Goal: Task Accomplishment & Management: Manage account settings

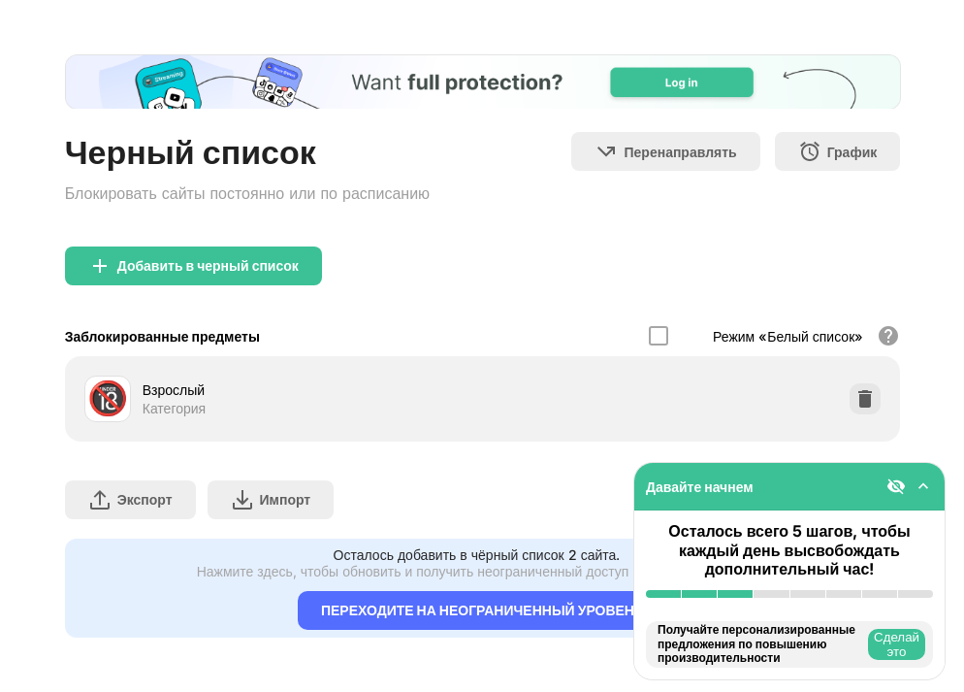
scroll to position [81, 0]
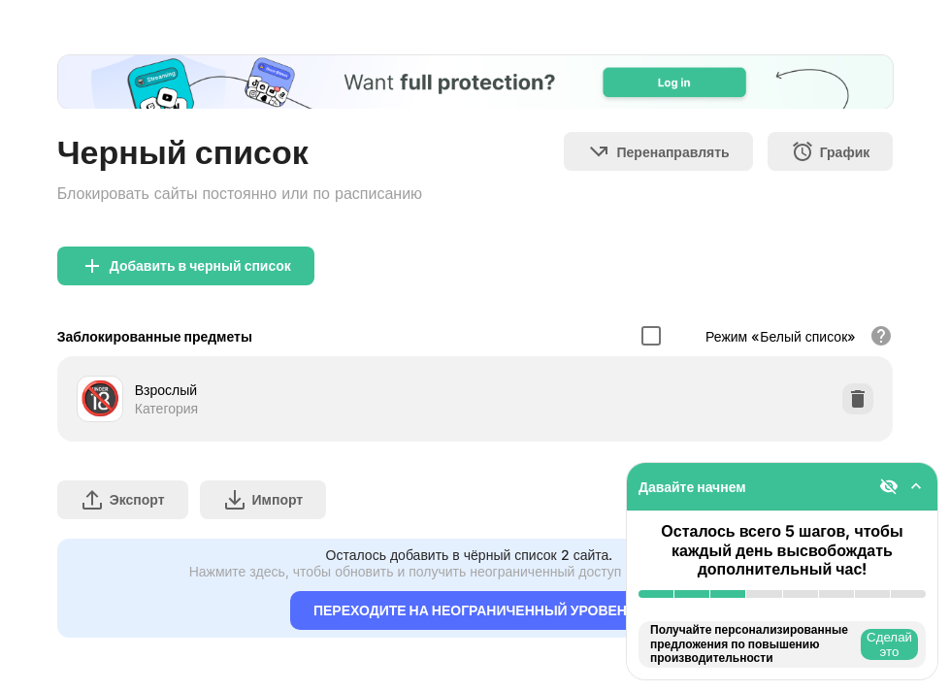
click at [641, 326] on div at bounding box center [650, 335] width 19 height 19
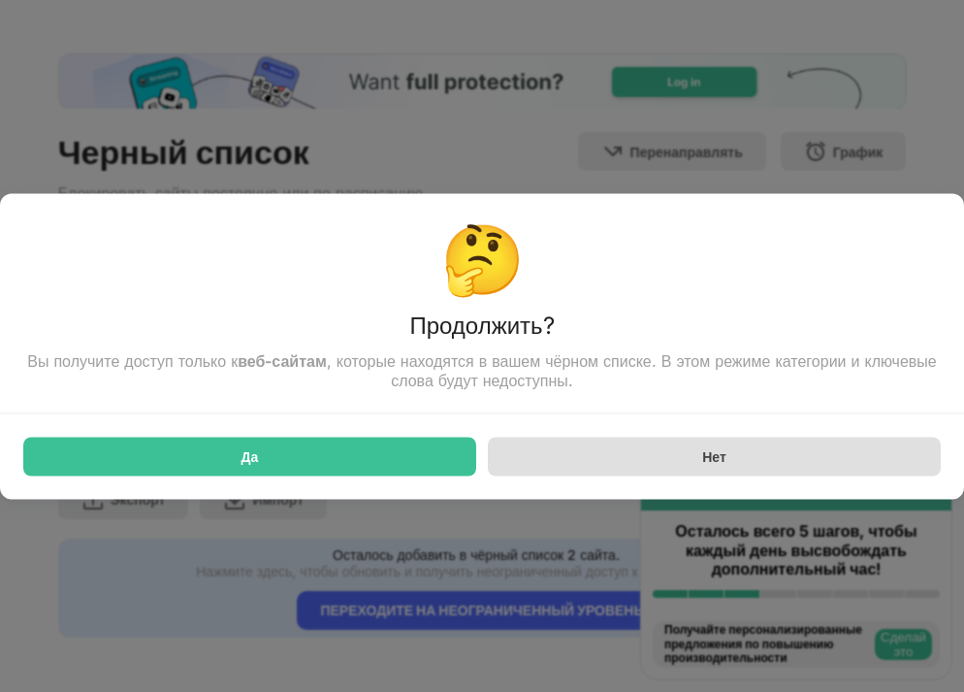
click at [692, 465] on div "Нет" at bounding box center [714, 456] width 453 height 39
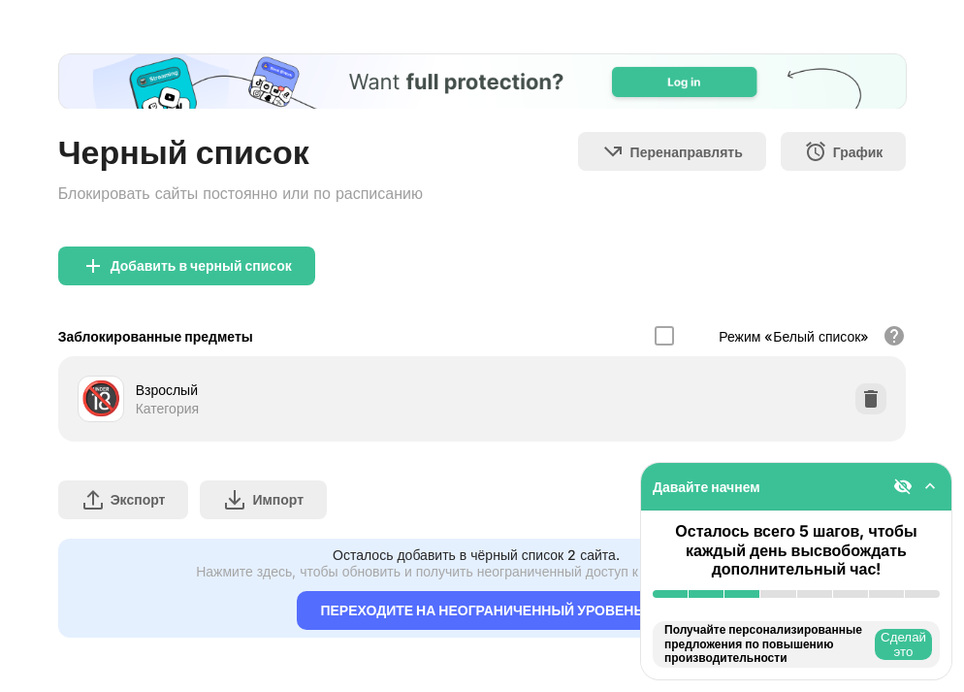
scroll to position [82, 0]
click at [929, 490] on img at bounding box center [930, 485] width 19 height 19
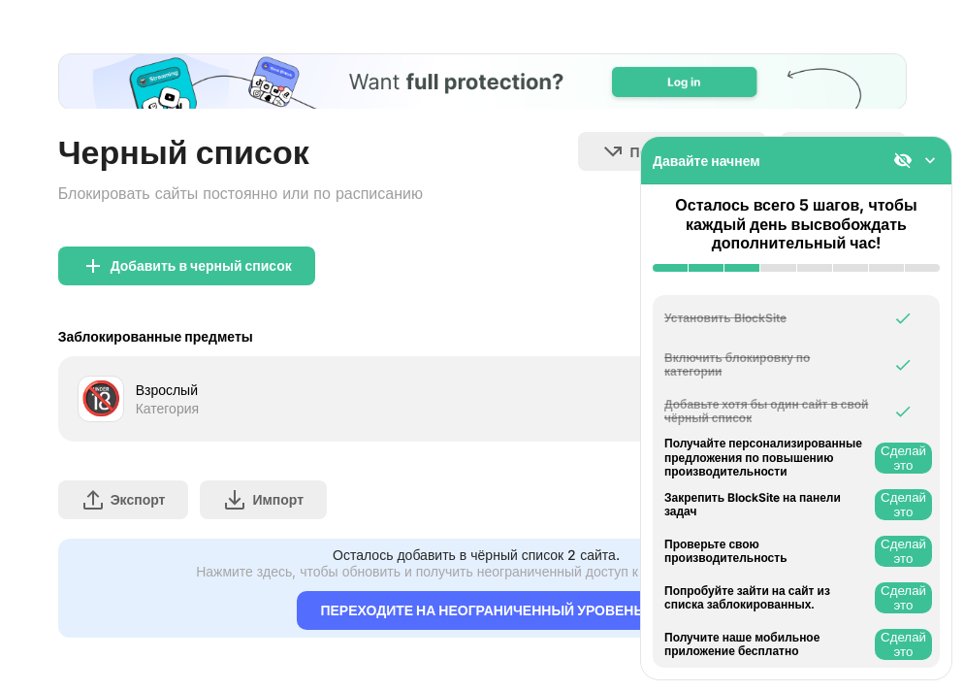
click at [910, 465] on ya-tr-span "Сделай это" at bounding box center [904, 457] width 46 height 29
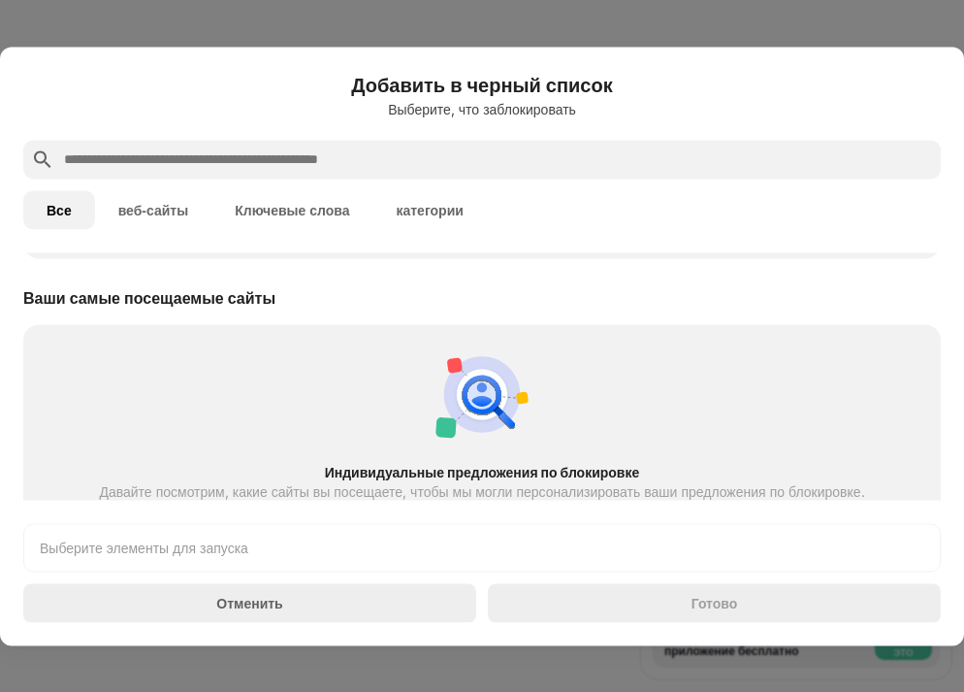
scroll to position [675, 0]
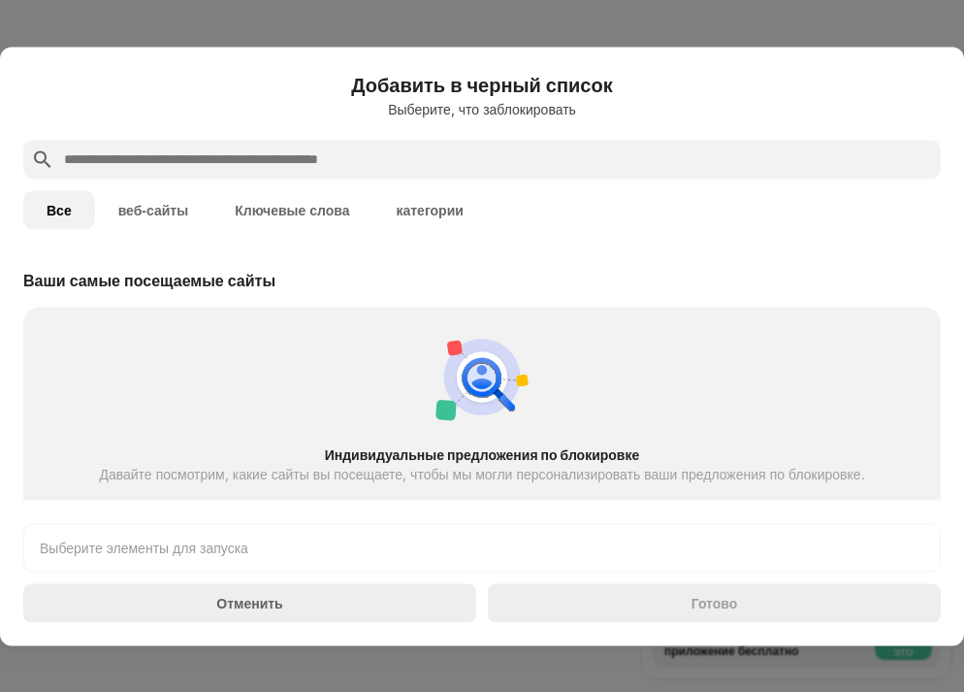
click at [532, 462] on div "Индивидуальные предложения по блокировке Давайте посмотрим, какие сайты вы посе…" at bounding box center [482, 432] width 895 height 229
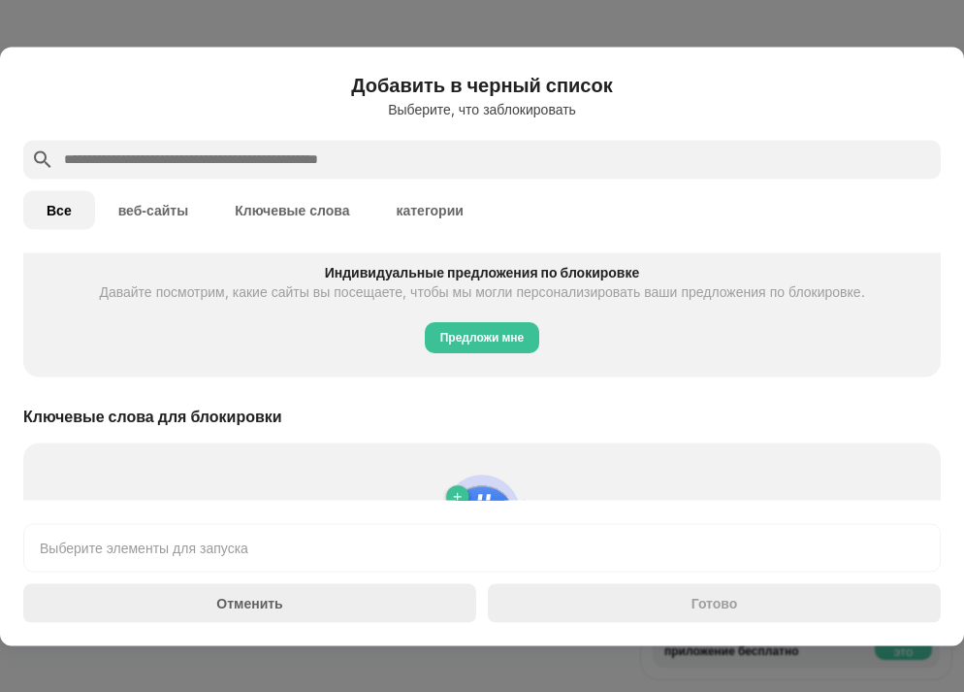
scroll to position [804, 0]
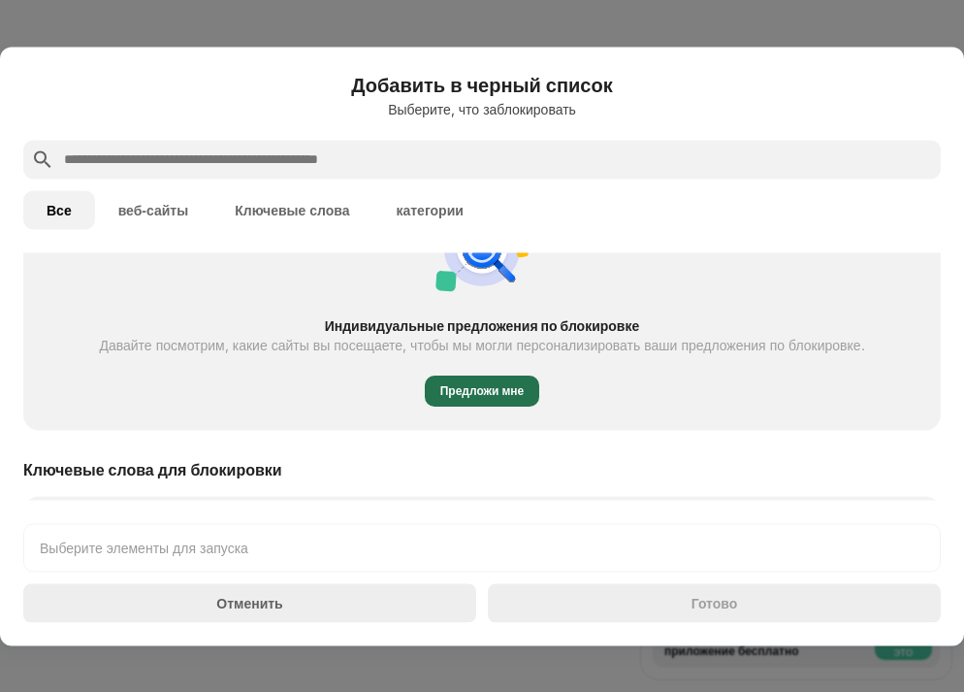
click at [508, 390] on ya-tr-span "Предложи мне" at bounding box center [482, 390] width 84 height 15
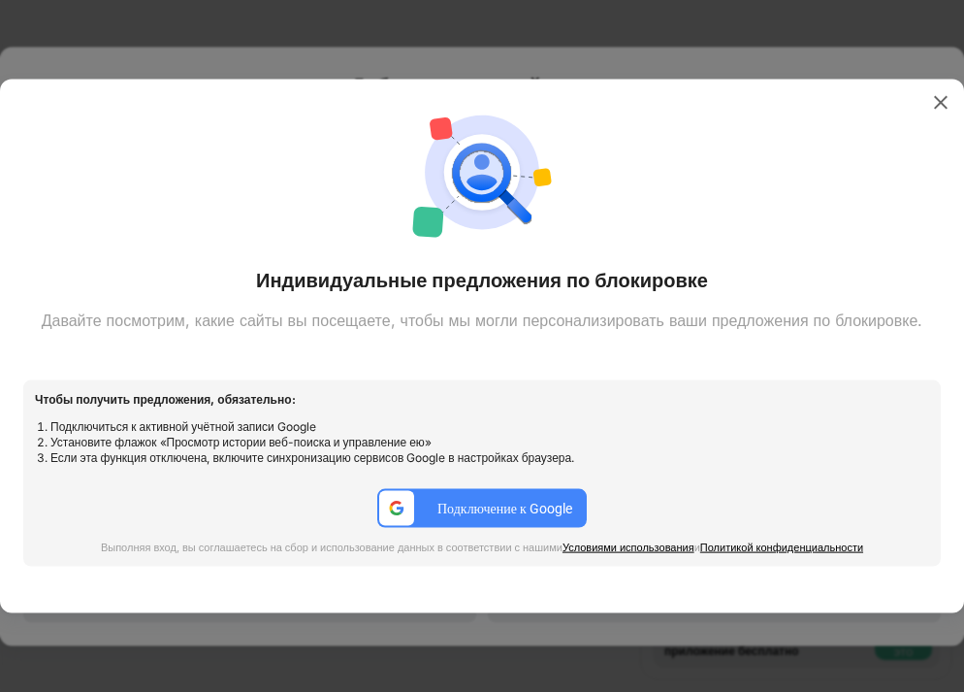
click at [545, 44] on div at bounding box center [482, 346] width 964 height 692
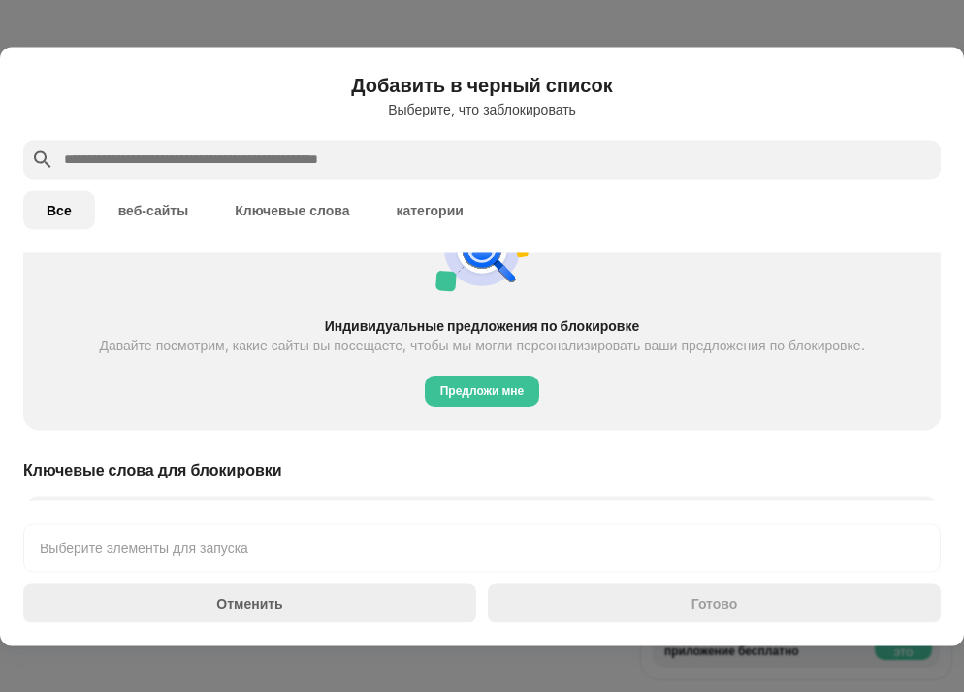
click at [286, 613] on div "Отменить" at bounding box center [249, 602] width 453 height 39
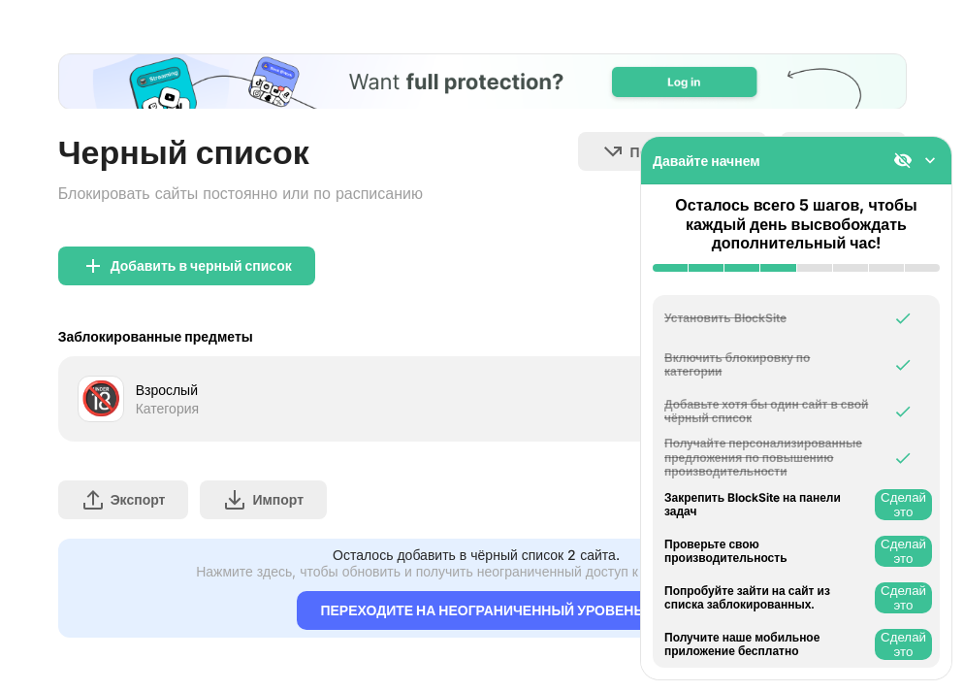
click at [898, 513] on ya-tr-span "Сделай это" at bounding box center [904, 504] width 46 height 29
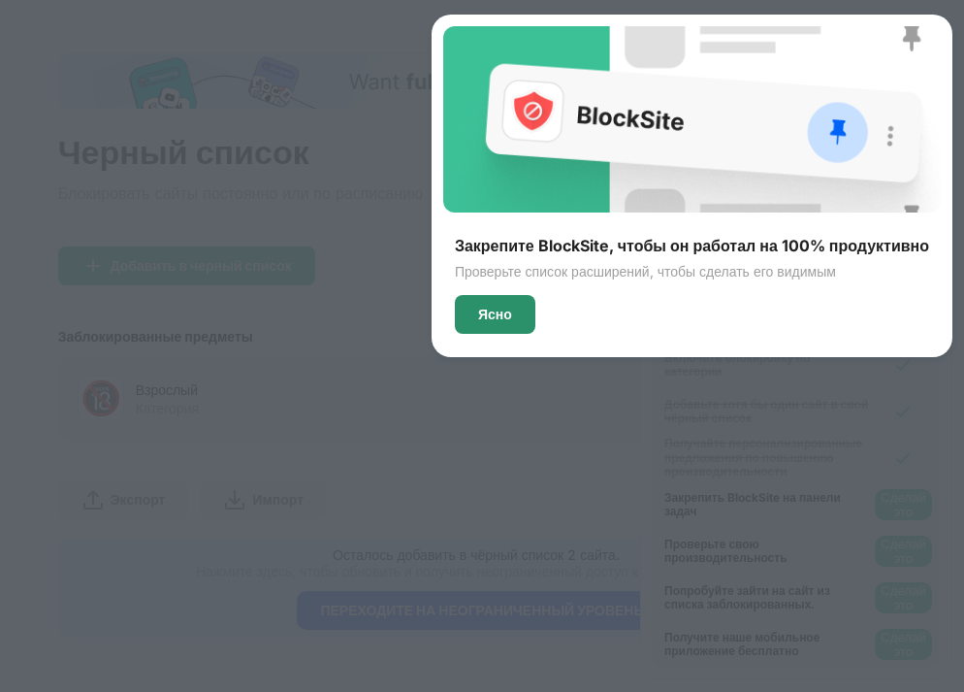
click at [478, 316] on div "Ясно" at bounding box center [495, 315] width 34 height 16
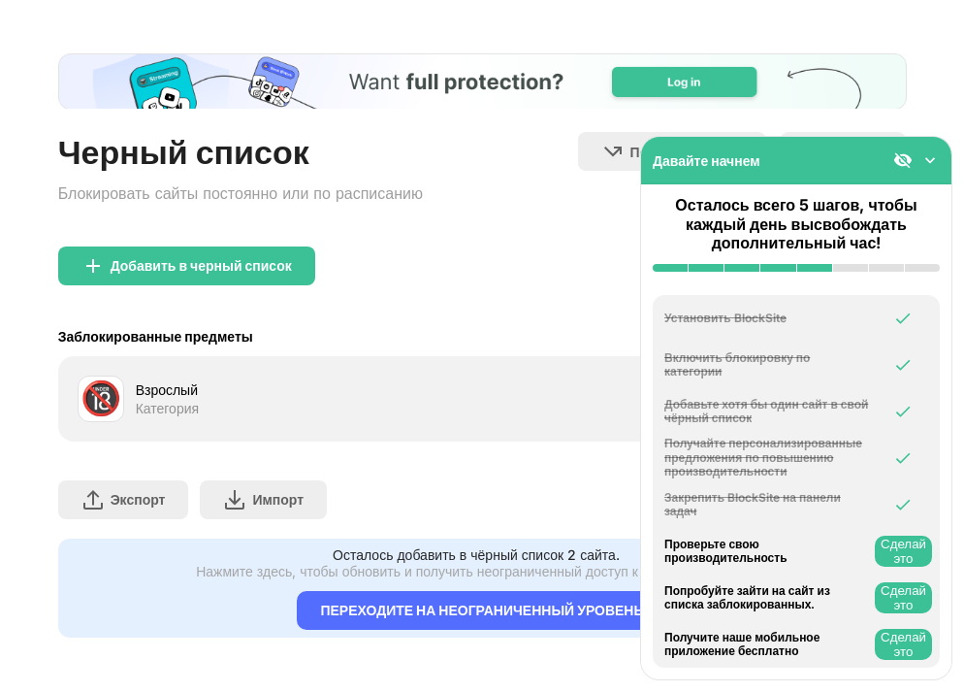
click at [888, 557] on button "Сделай это" at bounding box center [903, 551] width 57 height 31
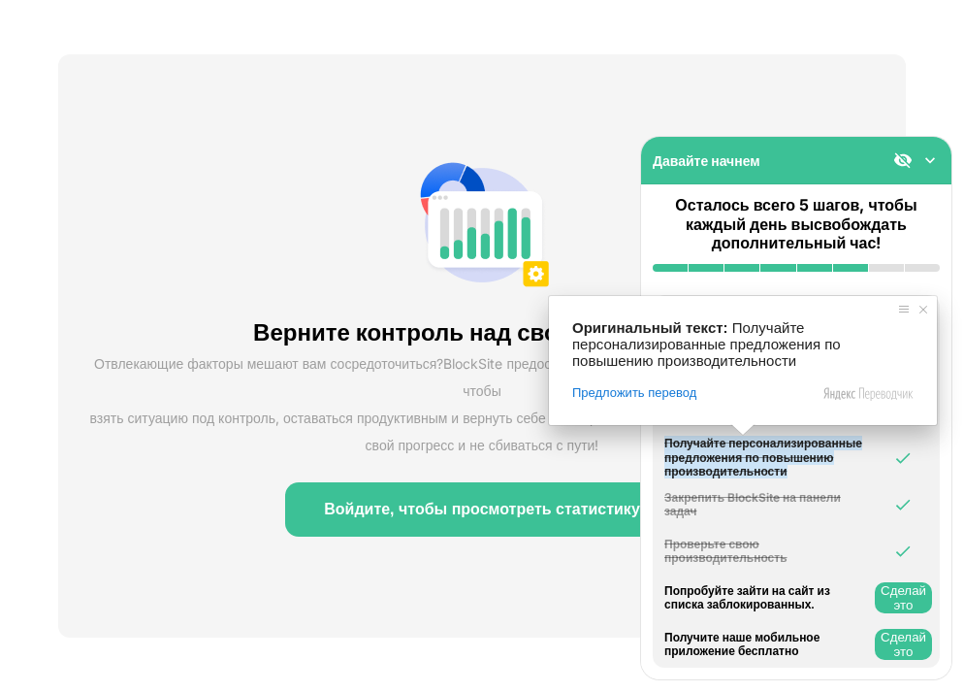
click at [473, 555] on div "Верните контроль над своим временем Отвлекающие факторы мешают вам сосредоточит…" at bounding box center [482, 345] width 849 height 583
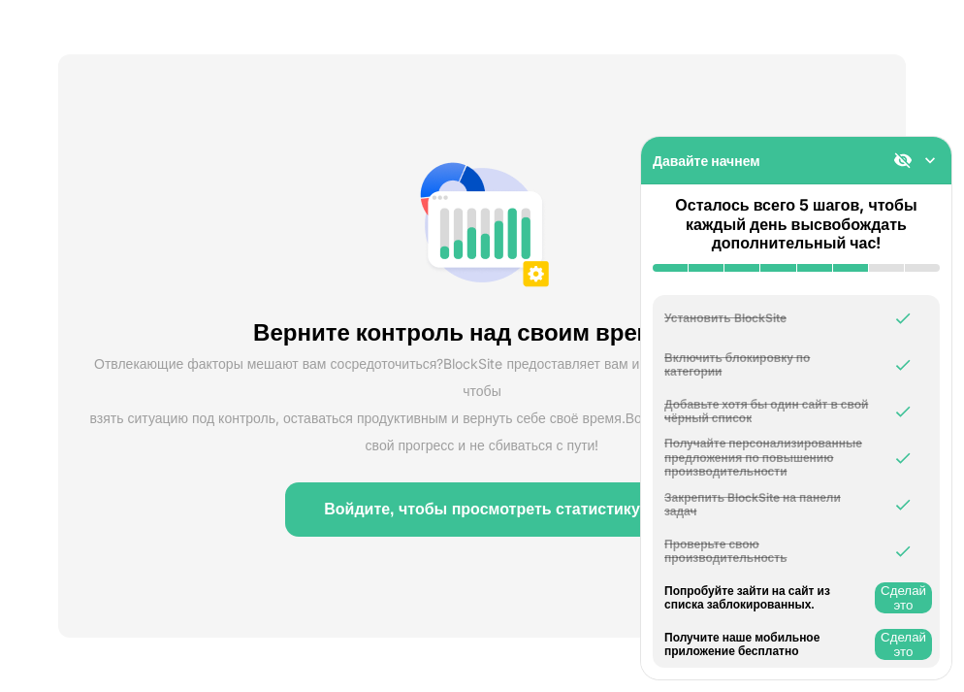
click at [901, 597] on button "Сделай это" at bounding box center [903, 597] width 57 height 31
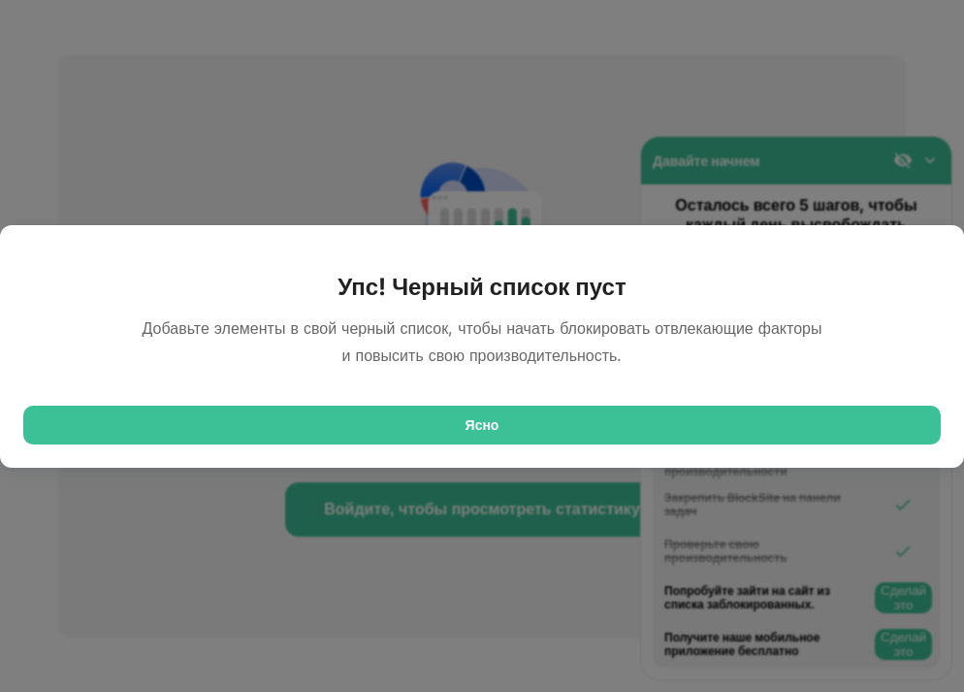
click at [548, 417] on div "Ясно" at bounding box center [482, 425] width 918 height 39
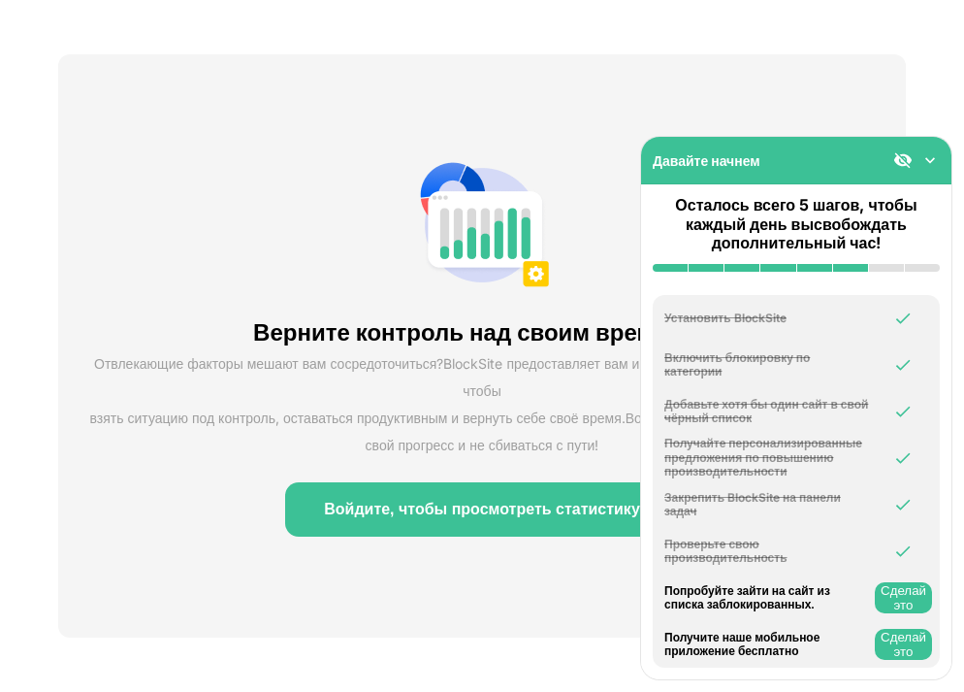
click at [892, 650] on button "Сделай это" at bounding box center [903, 644] width 57 height 31
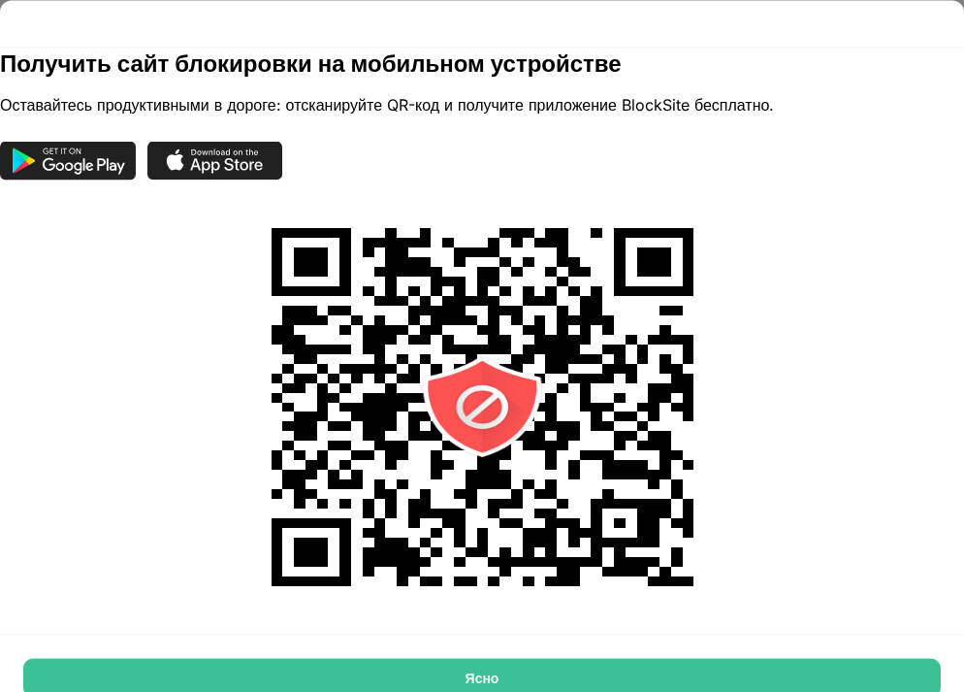
click at [757, 678] on div "Ясно" at bounding box center [482, 678] width 918 height 39
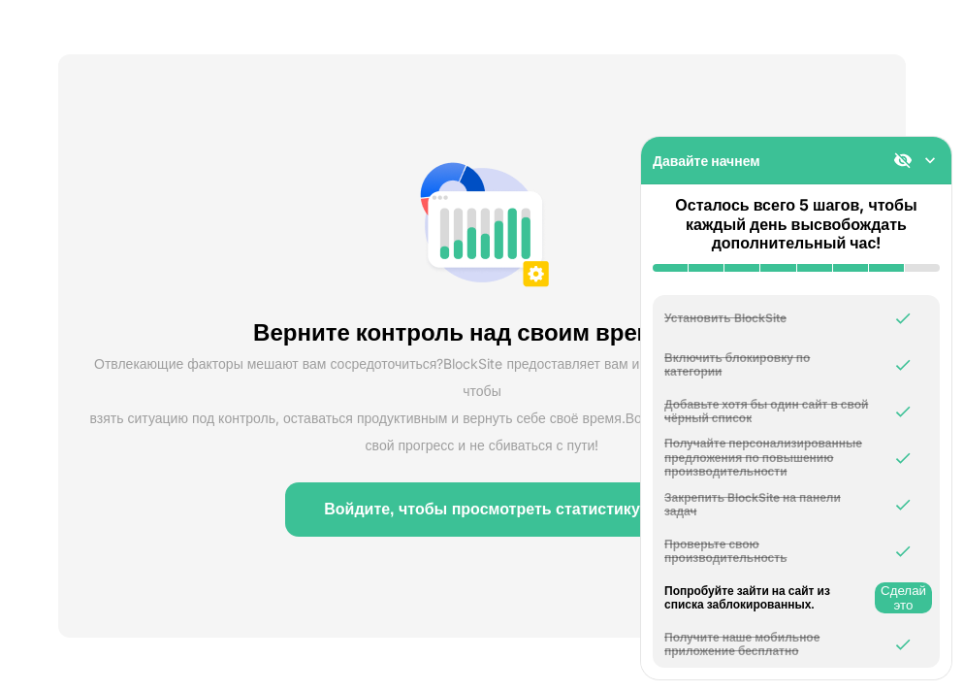
click at [895, 605] on button "Сделай это" at bounding box center [903, 597] width 57 height 31
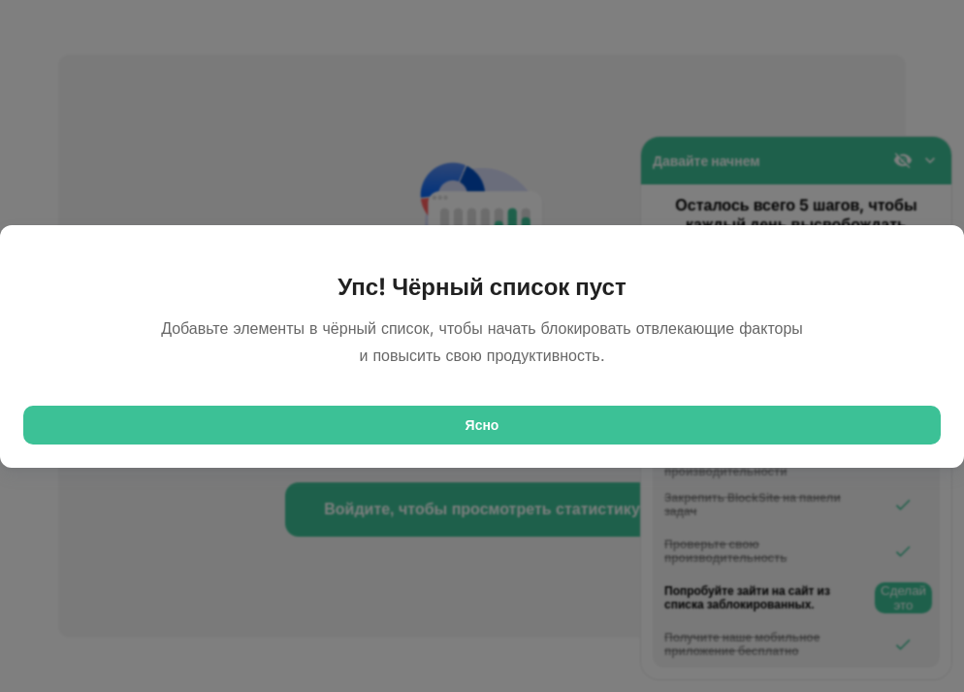
click at [551, 421] on div "Ясно" at bounding box center [482, 425] width 918 height 39
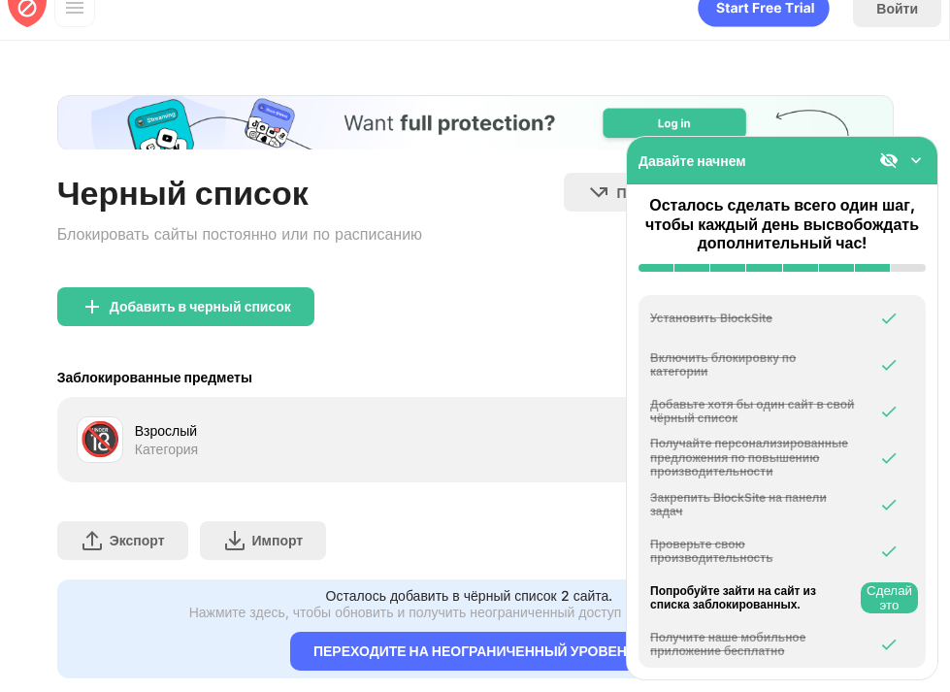
scroll to position [81, 0]
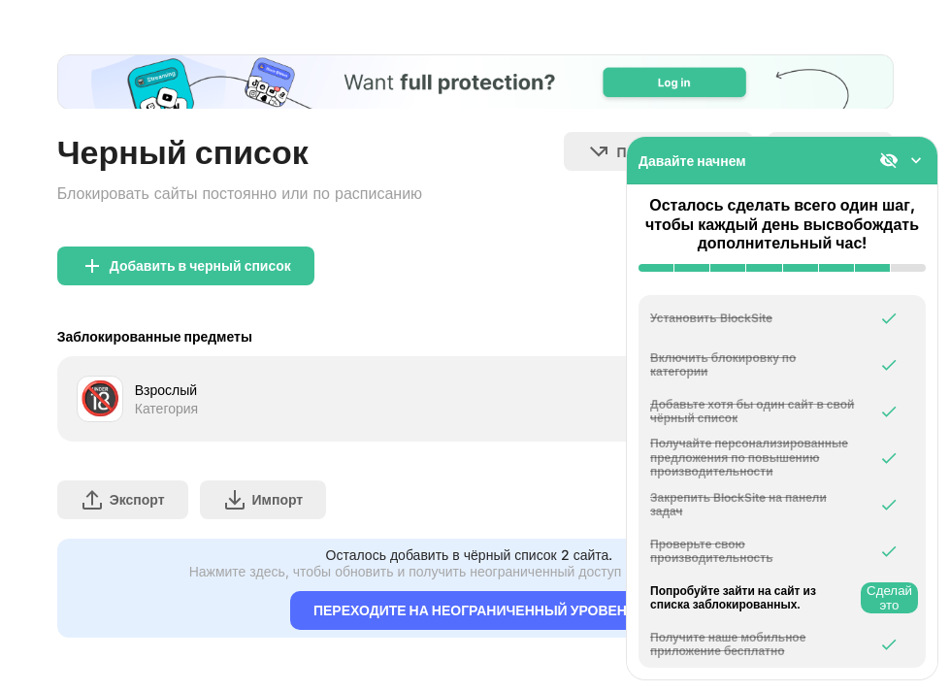
click at [889, 161] on img at bounding box center [888, 159] width 19 height 19
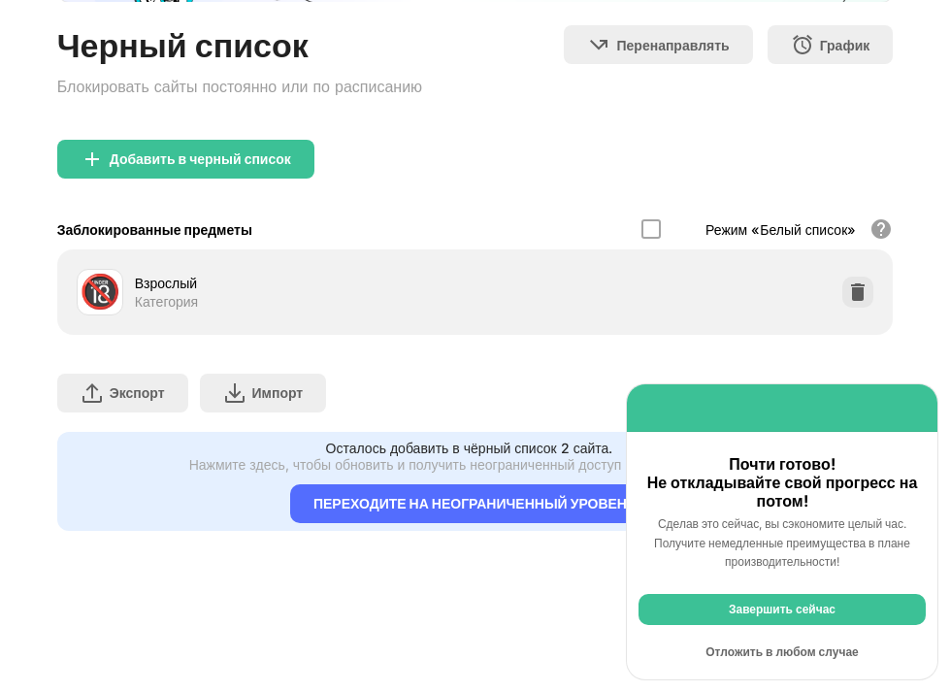
scroll to position [73, 0]
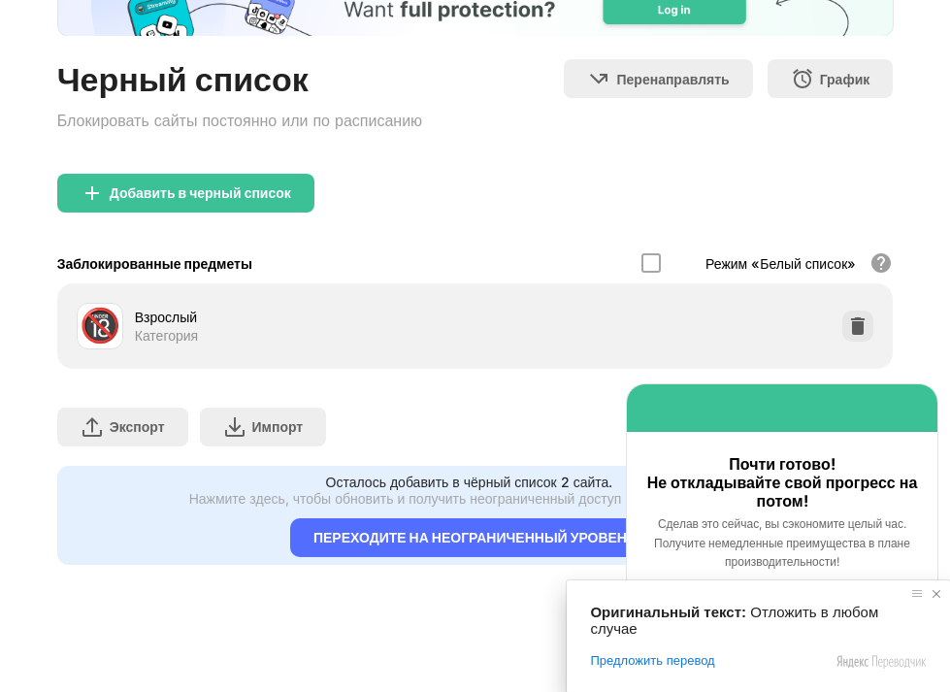
click at [933, 597] on span at bounding box center [936, 593] width 19 height 19
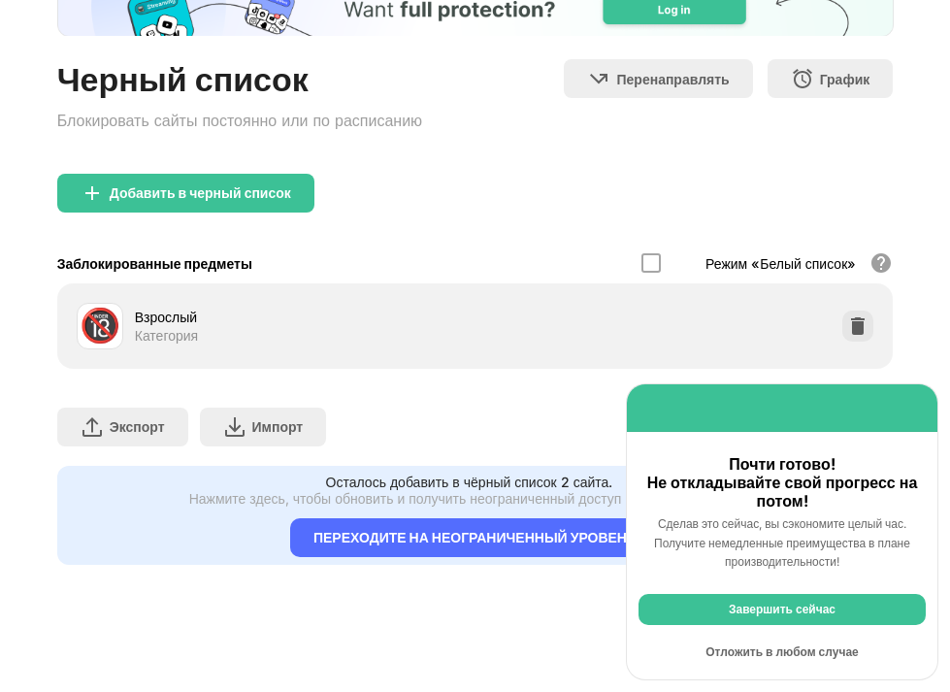
click at [841, 608] on div "Завершить сейчас" at bounding box center [781, 609] width 287 height 31
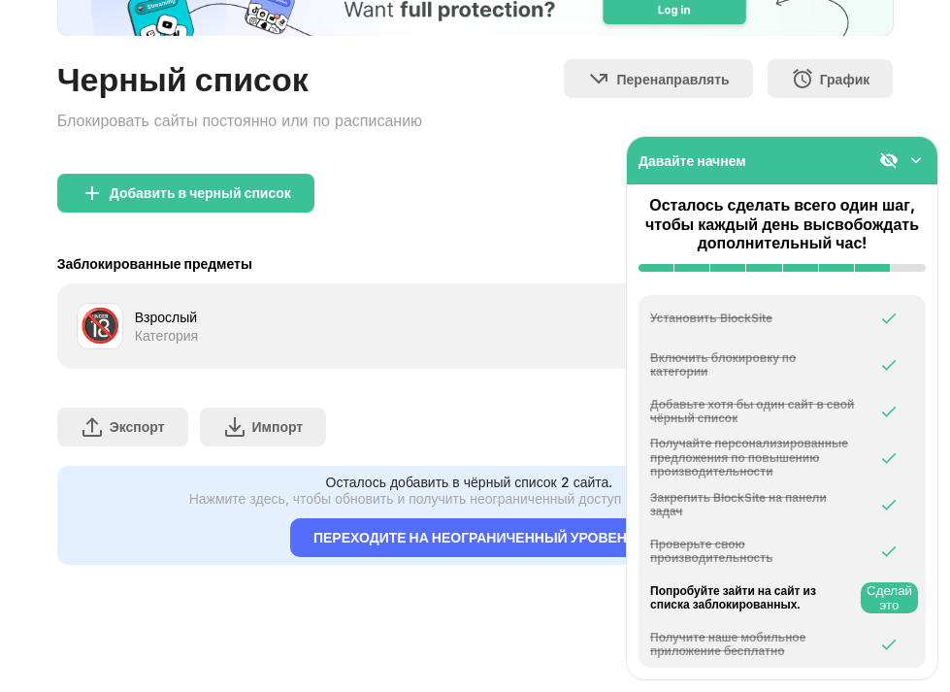
click at [886, 165] on img at bounding box center [888, 159] width 19 height 19
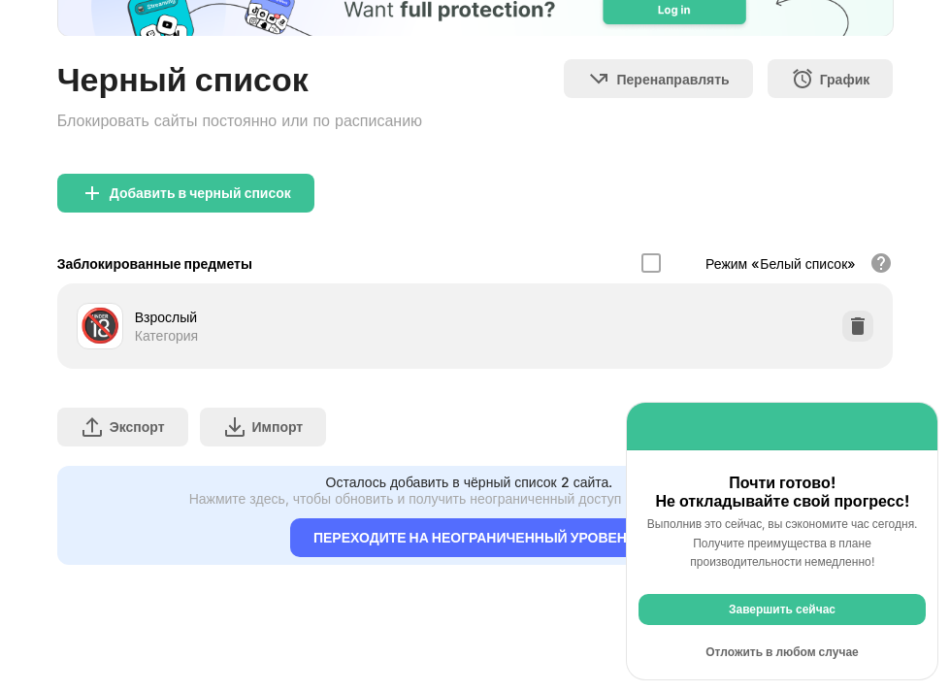
click at [820, 647] on div "Отложить в любом случае" at bounding box center [781, 651] width 287 height 31
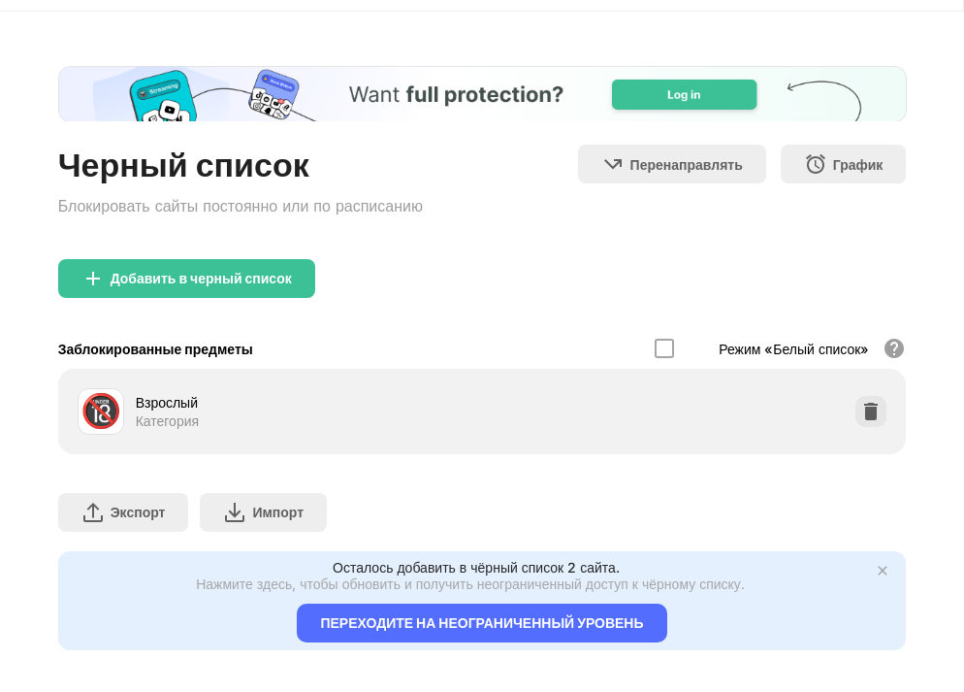
scroll to position [0, 0]
